Goal: Information Seeking & Learning: Learn about a topic

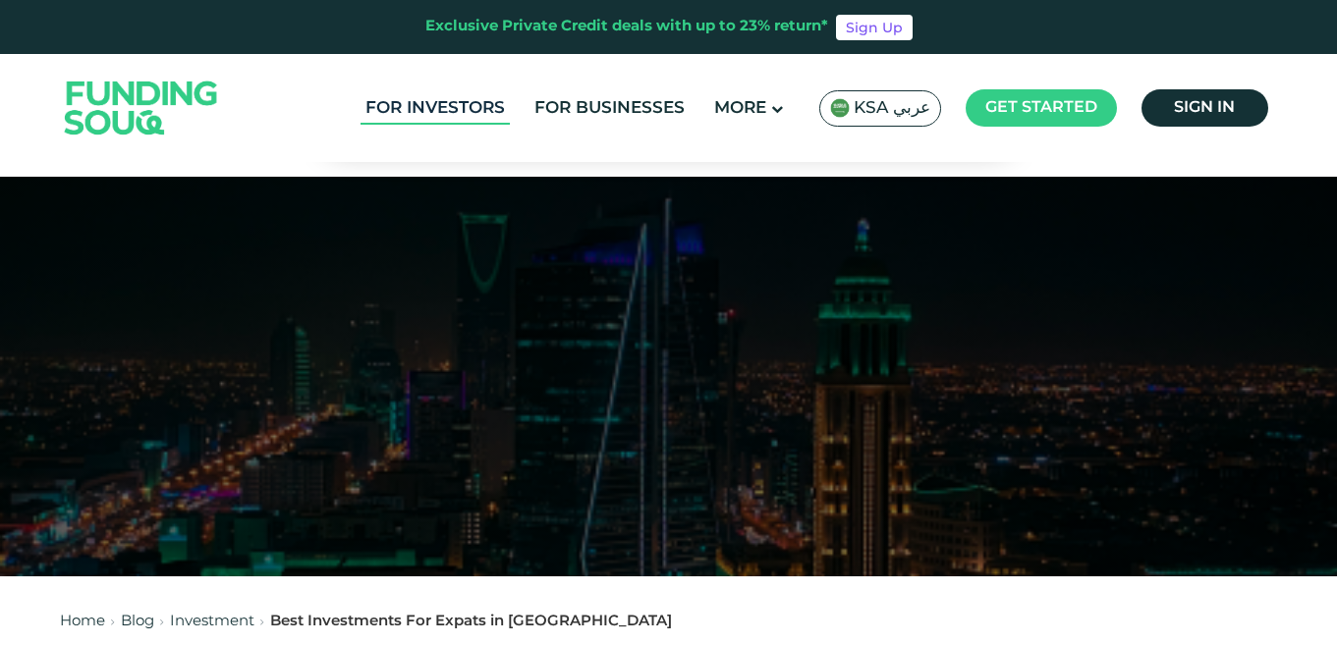
click at [456, 105] on link "For Investors" at bounding box center [434, 108] width 149 height 32
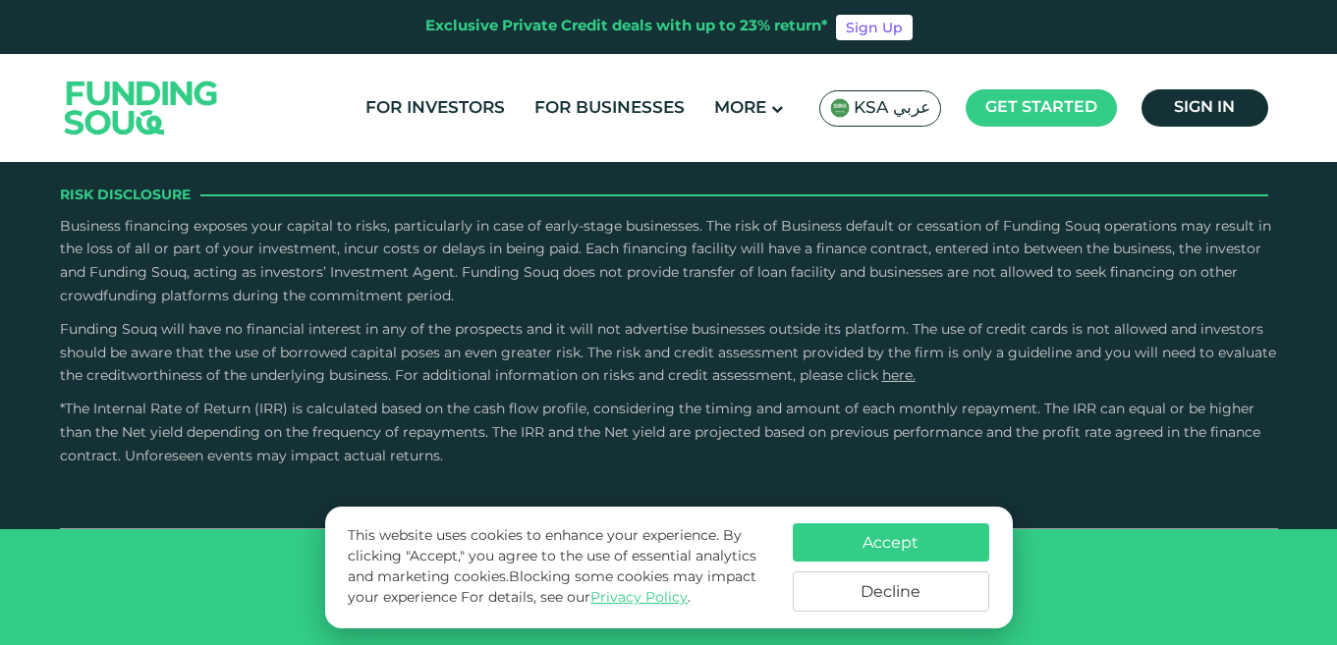
scroll to position [2829, 0]
